Goal: Information Seeking & Learning: Learn about a topic

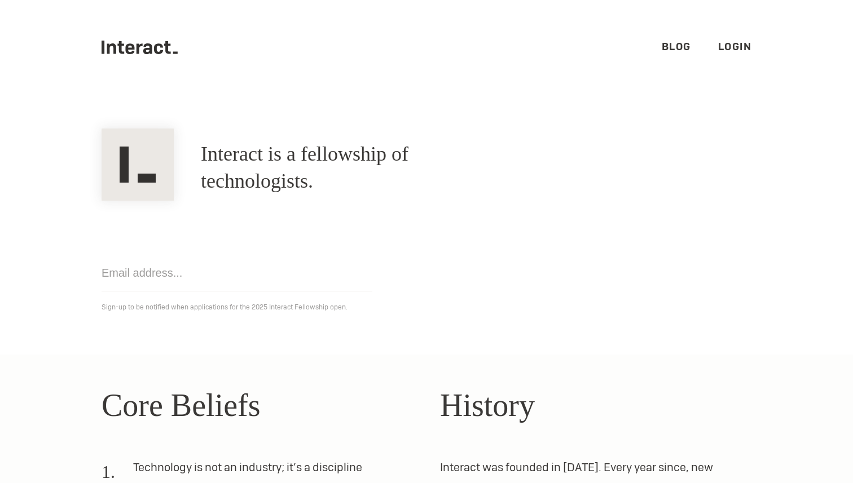
click at [682, 46] on link "Blog" at bounding box center [676, 46] width 29 height 13
click at [726, 48] on link "Login" at bounding box center [735, 46] width 34 height 13
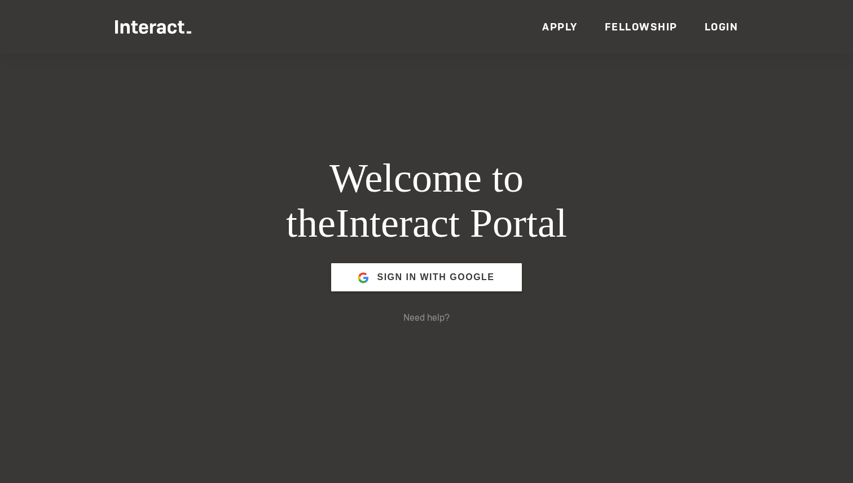
click at [561, 20] on link "Apply" at bounding box center [560, 26] width 36 height 13
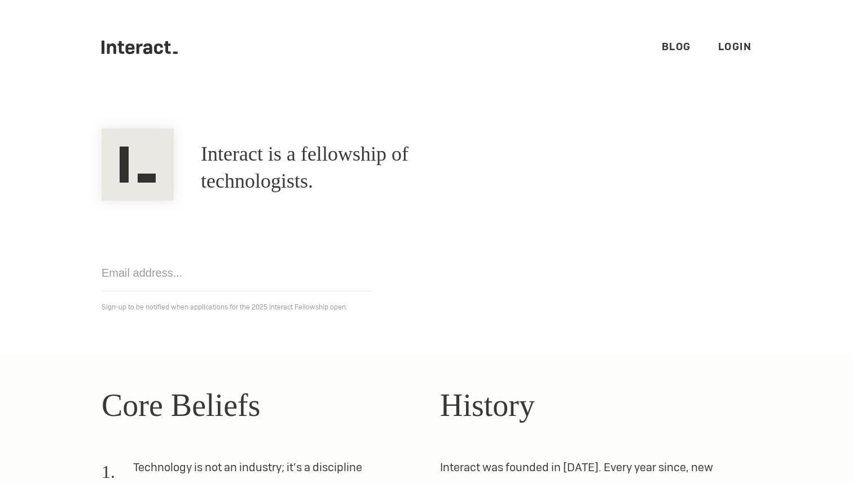
click at [632, 160] on div "Interact is a fellowship of technologists. A fellowship of technologists." at bounding box center [426, 167] width 677 height 65
click at [730, 50] on link "Login" at bounding box center [735, 46] width 34 height 13
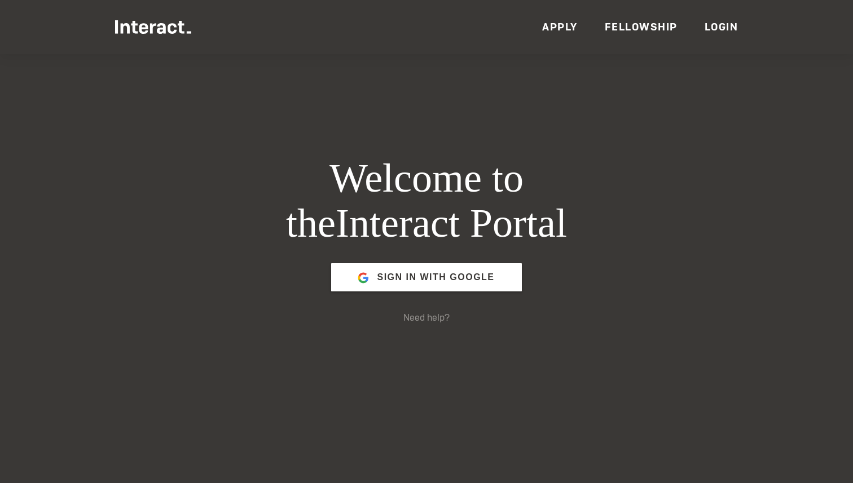
click at [670, 28] on link "Fellowship" at bounding box center [641, 26] width 73 height 13
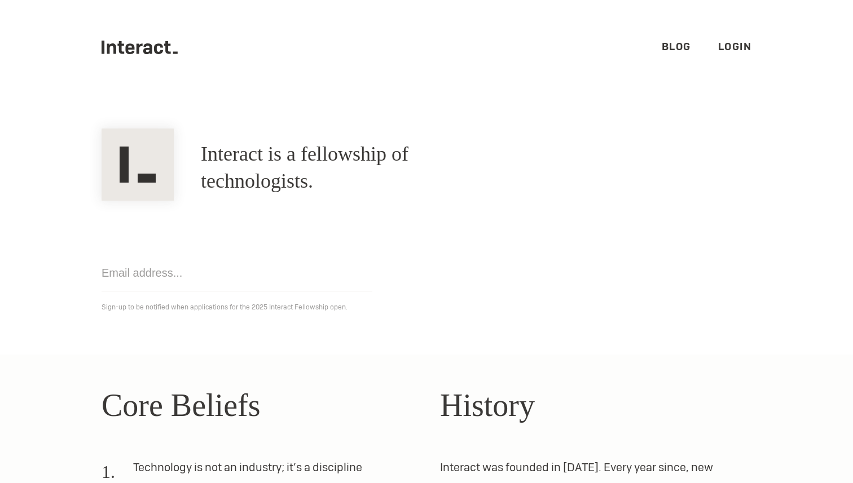
click at [749, 56] on ul ".cls-1{fill:#33312f;} interact-brand-logotype-black Blog Login" at bounding box center [427, 47] width 650 height 95
click at [739, 48] on link "Login" at bounding box center [735, 46] width 34 height 13
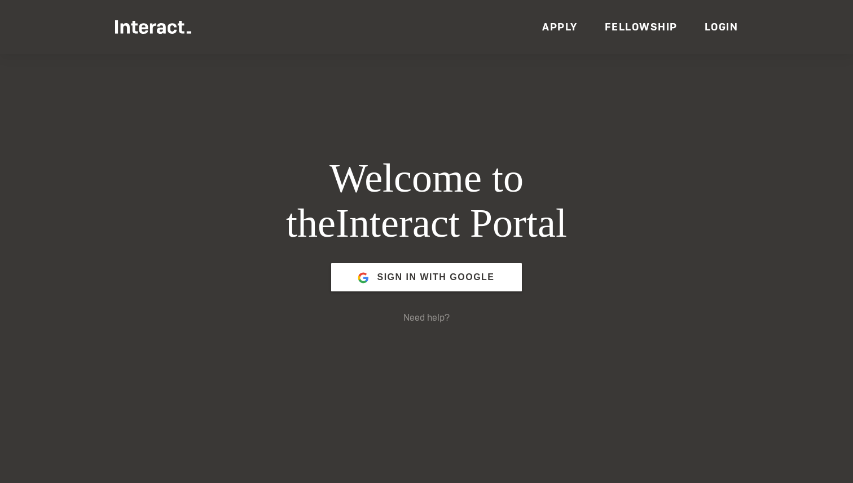
click at [721, 31] on link "Login" at bounding box center [722, 26] width 34 height 13
click at [637, 27] on link "Fellowship" at bounding box center [641, 26] width 73 height 13
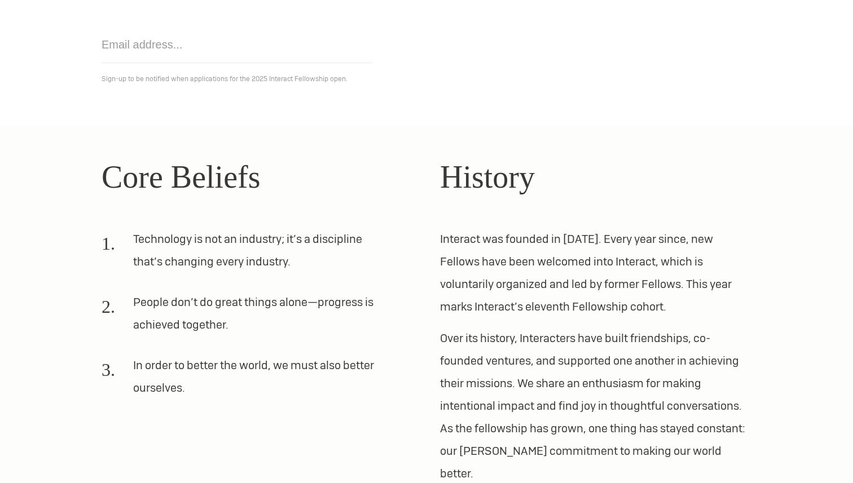
scroll to position [227, 0]
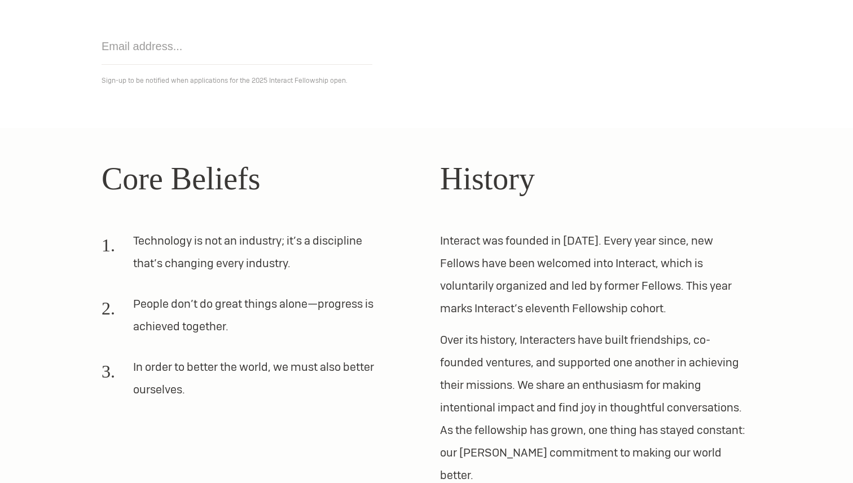
click at [429, 279] on div "Core Beliefs Technology is not an industry; it’s a discipline that’s changing e…" at bounding box center [426, 321] width 677 height 332
